Goal: Information Seeking & Learning: Learn about a topic

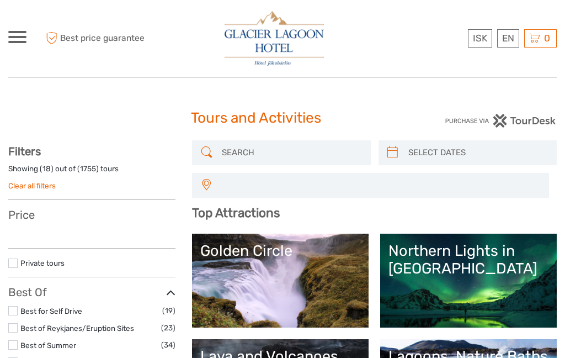
select select
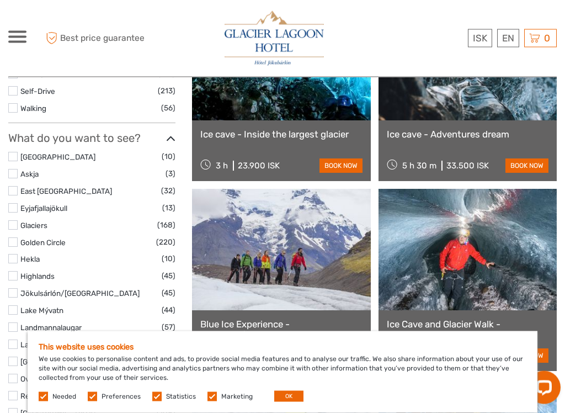
scroll to position [474, 0]
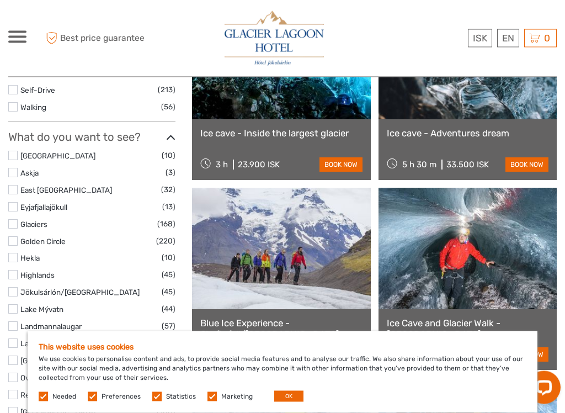
click at [212, 357] on label at bounding box center [211, 396] width 9 height 9
click at [0, 0] on input "checkbox" at bounding box center [0, 0] width 0 height 0
click at [154, 357] on label at bounding box center [156, 396] width 9 height 9
click at [0, 0] on input "checkbox" at bounding box center [0, 0] width 0 height 0
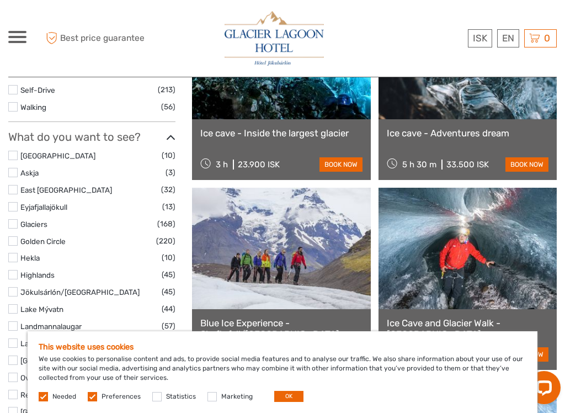
click at [96, 357] on label at bounding box center [92, 396] width 9 height 9
click at [0, 0] on input "checkbox" at bounding box center [0, 0] width 0 height 0
click at [279, 357] on button "OK" at bounding box center [288, 396] width 29 height 11
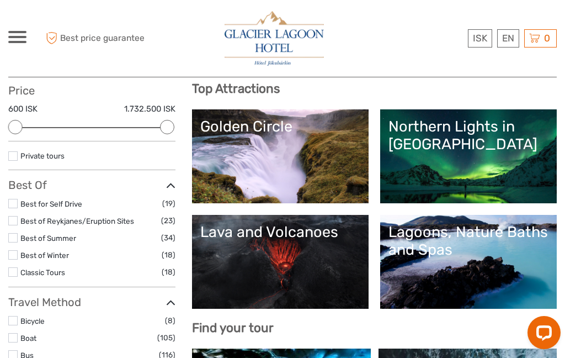
scroll to position [123, 0]
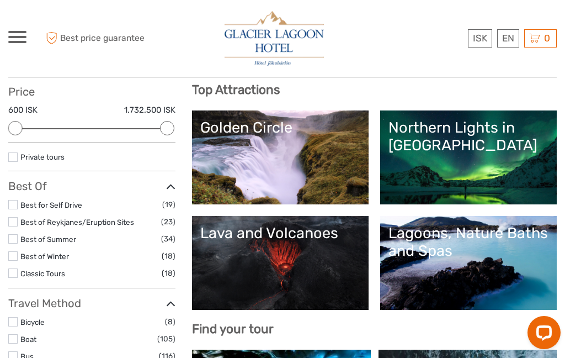
click at [493, 262] on link "Lagoons, Nature Baths and Spas" at bounding box center [468, 262] width 160 height 77
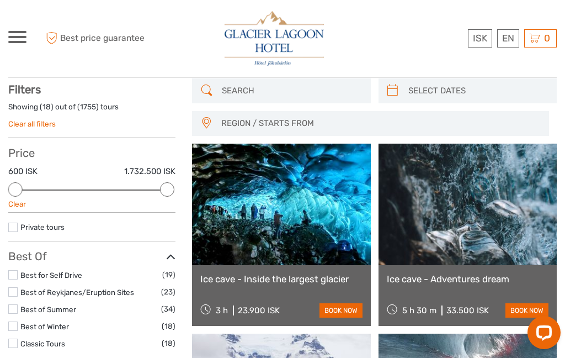
scroll to position [62, 0]
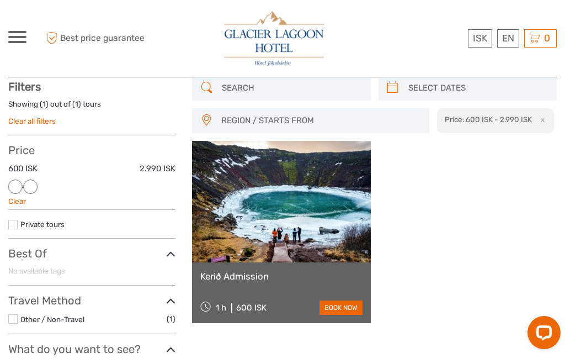
scroll to position [62, 0]
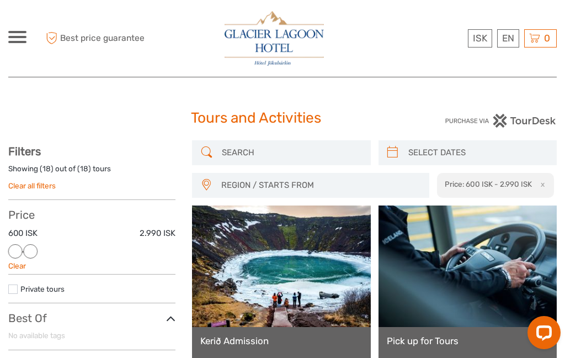
click at [38, 250] on div at bounding box center [31, 251] width 14 height 14
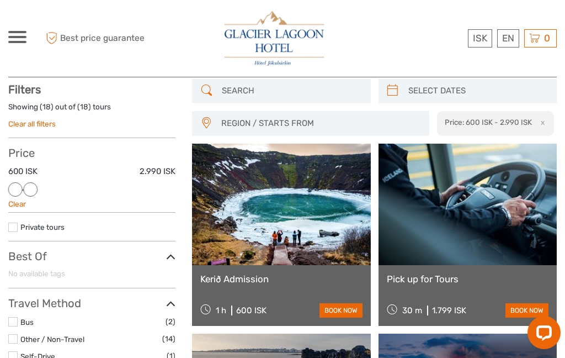
scroll to position [62, 0]
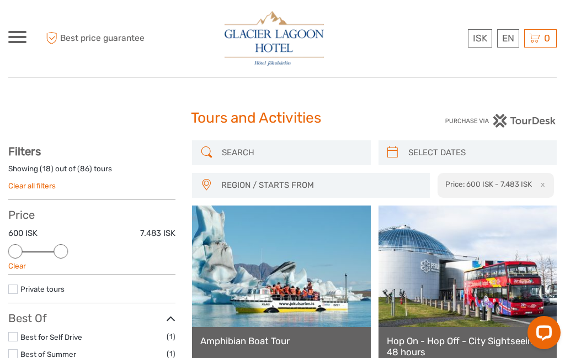
click at [67, 246] on div at bounding box center [61, 251] width 14 height 14
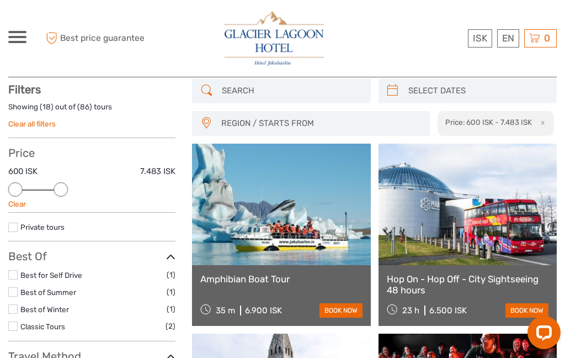
scroll to position [62, 0]
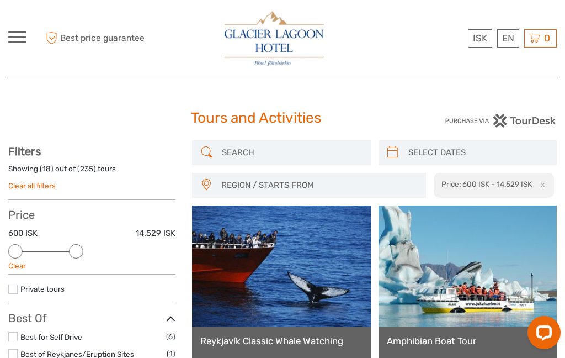
click at [23, 35] on div at bounding box center [17, 37] width 18 height 12
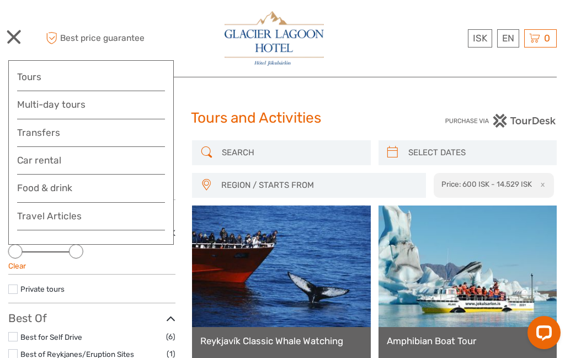
click at [132, 182] on link "Food & drink" at bounding box center [91, 191] width 148 height 22
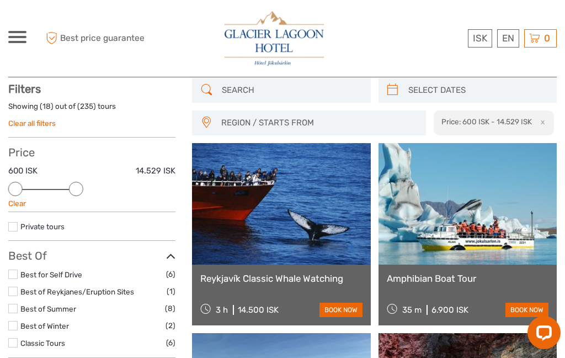
scroll to position [56, 0]
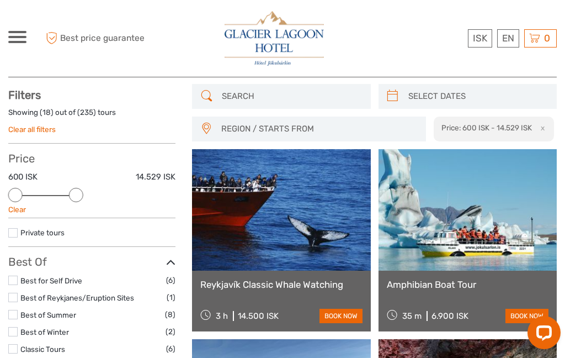
scroll to position [62, 0]
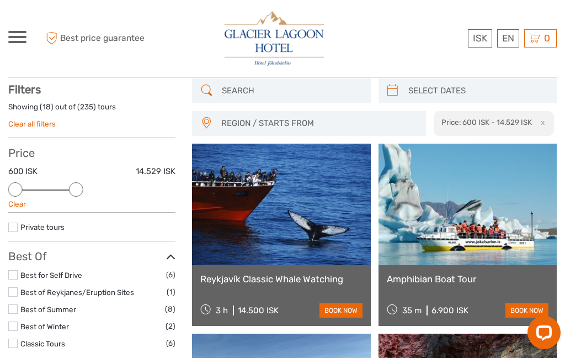
click at [23, 43] on div "ISK ISK € $ £ EN English Español Deutsch Tours Multi-day tours Transfers Car re…" at bounding box center [17, 38] width 18 height 15
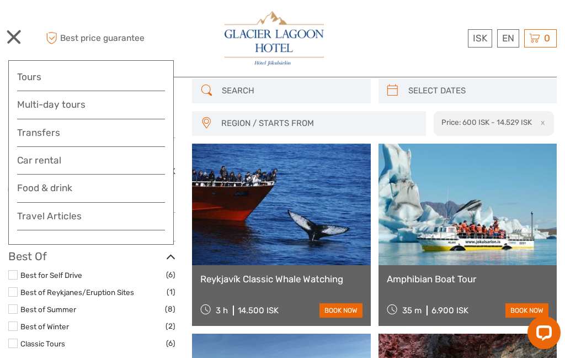
click at [134, 188] on link "Food & drink" at bounding box center [91, 191] width 148 height 22
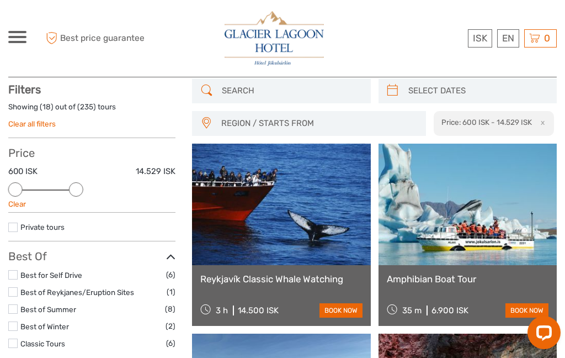
click at [24, 39] on div at bounding box center [17, 37] width 18 height 12
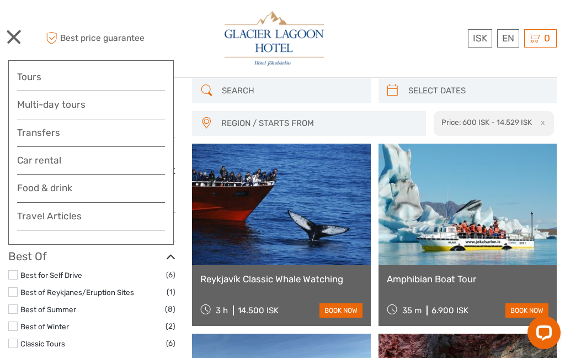
click at [134, 210] on link "Travel Articles" at bounding box center [91, 219] width 148 height 22
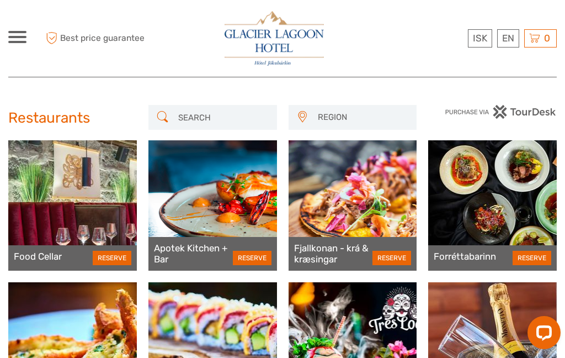
click at [22, 40] on div at bounding box center [17, 37] width 18 height 12
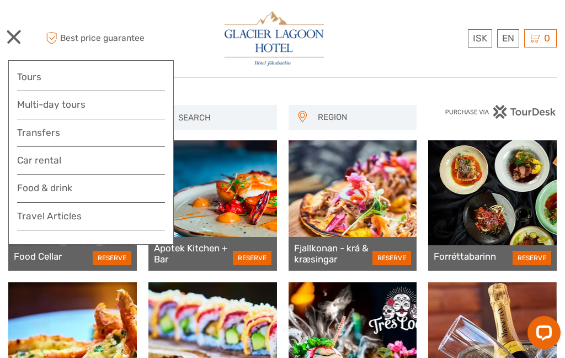
click at [18, 37] on div at bounding box center [17, 37] width 18 height 12
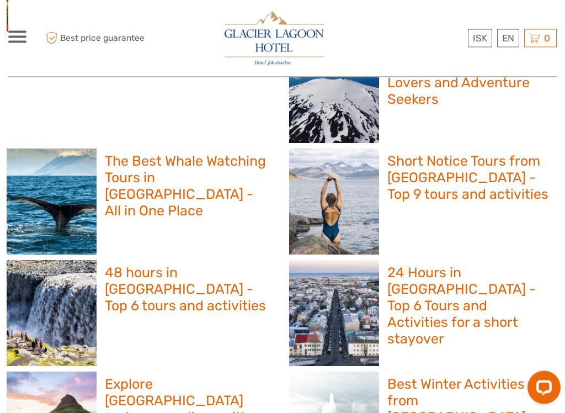
scroll to position [782, 0]
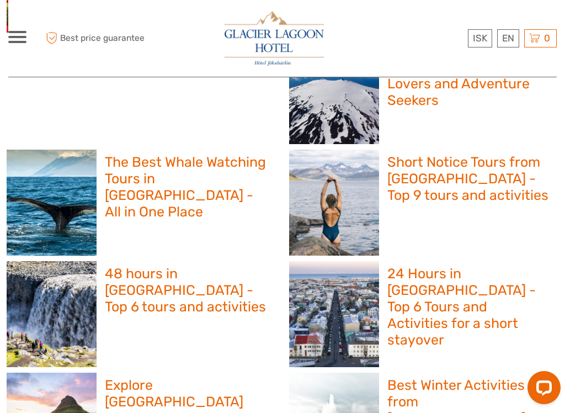
click at [268, 357] on h2 "Explore [GEOGRAPHIC_DATA] and surroundings with kids - Top 7 tours and activiti…" at bounding box center [186, 418] width 163 height 83
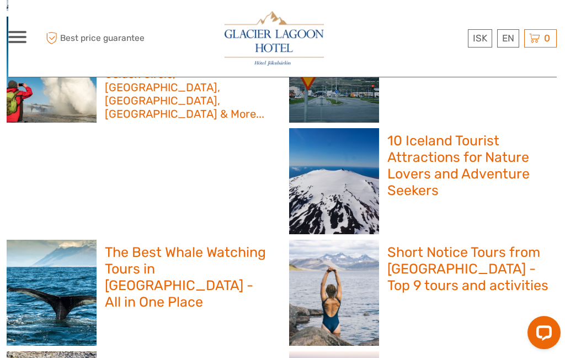
scroll to position [692, 0]
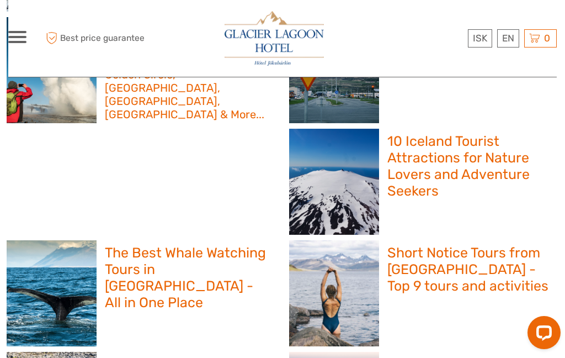
click at [387, 257] on h2 "Short Notice Tours from Reykjavík - Top 9 tours and activities" at bounding box center [468, 269] width 163 height 50
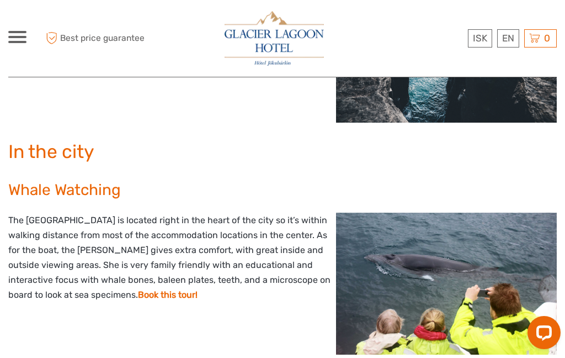
scroll to position [1416, 0]
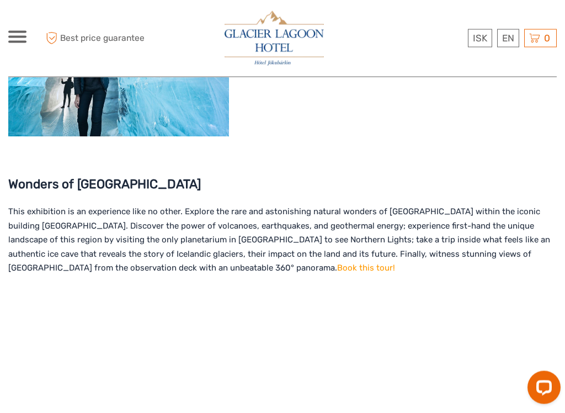
scroll to position [3294, 0]
click at [19, 36] on span at bounding box center [17, 37] width 18 height 2
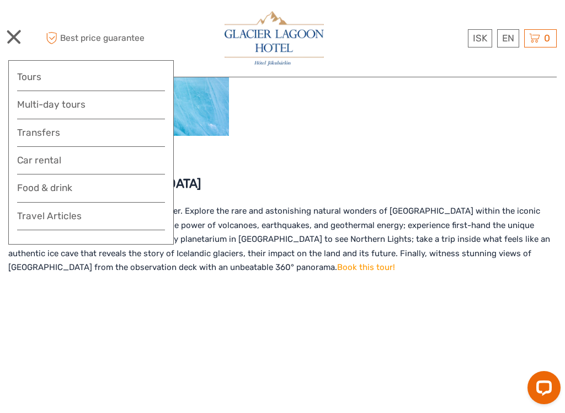
click at [12, 36] on span at bounding box center [12, 36] width 4 height 1
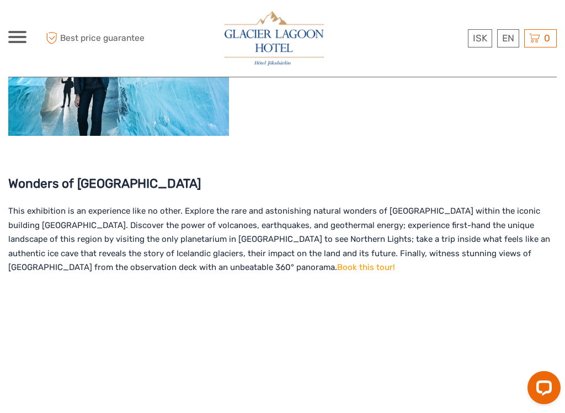
click at [20, 42] on span at bounding box center [17, 42] width 18 height 2
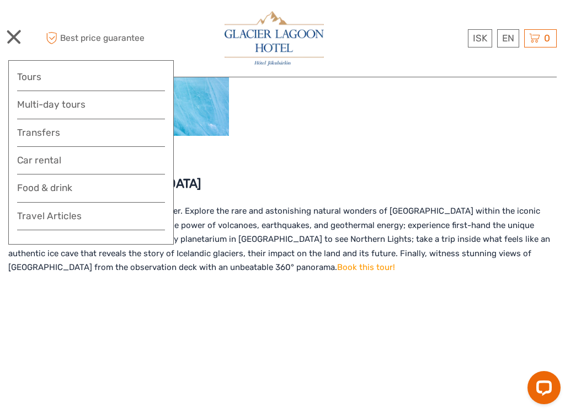
click at [70, 220] on link "Travel Articles" at bounding box center [91, 219] width 148 height 22
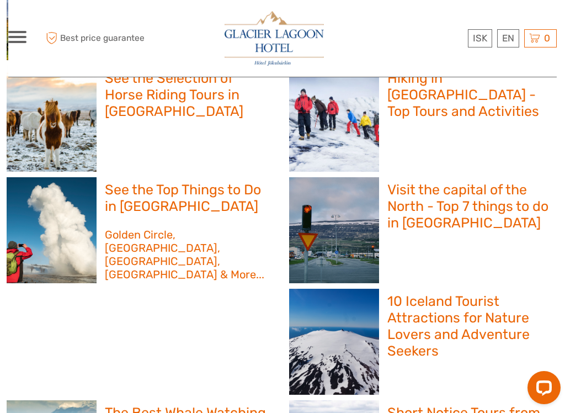
scroll to position [532, 0]
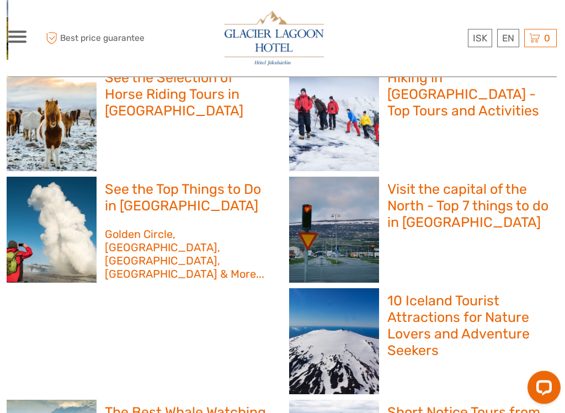
click at [170, 190] on h2 "See the Top Things to Do in [GEOGRAPHIC_DATA]" at bounding box center [186, 198] width 163 height 33
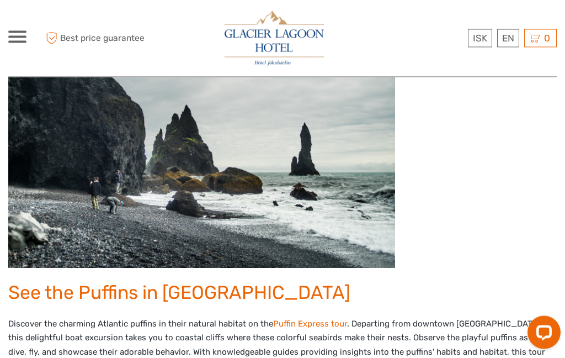
scroll to position [2545, 0]
